Goal: Check status: Check status

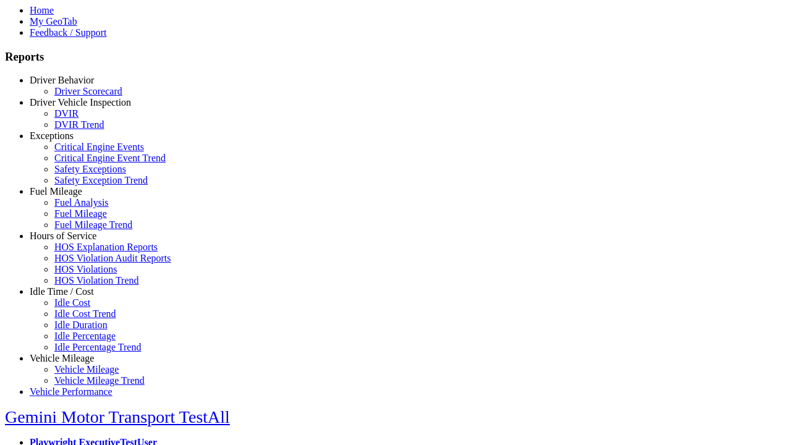
click at [71, 241] on link "Hours of Service" at bounding box center [63, 236] width 67 height 11
click at [80, 252] on link "HOS Explanation Reports" at bounding box center [105, 247] width 103 height 11
